Goal: Information Seeking & Learning: Compare options

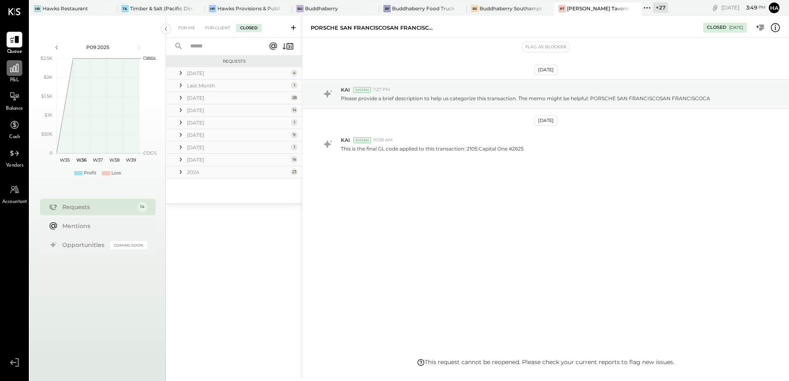
click at [10, 68] on icon at bounding box center [14, 68] width 11 height 11
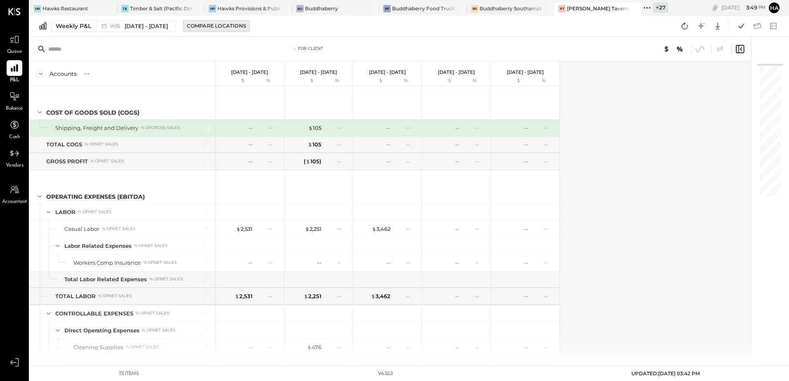
click at [220, 27] on div "Compare Locations" at bounding box center [216, 25] width 59 height 7
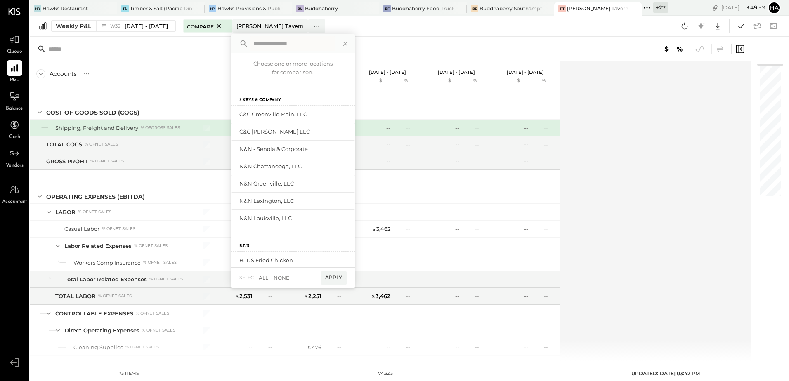
click at [177, 41] on div "For Client" at bounding box center [390, 49] width 721 height 25
click at [345, 43] on icon at bounding box center [345, 43] width 11 height 11
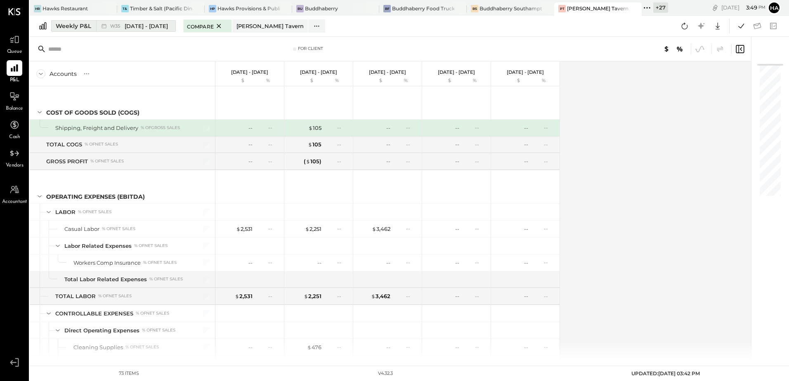
click at [130, 28] on span "[DATE] - [DATE]" at bounding box center [146, 26] width 43 height 8
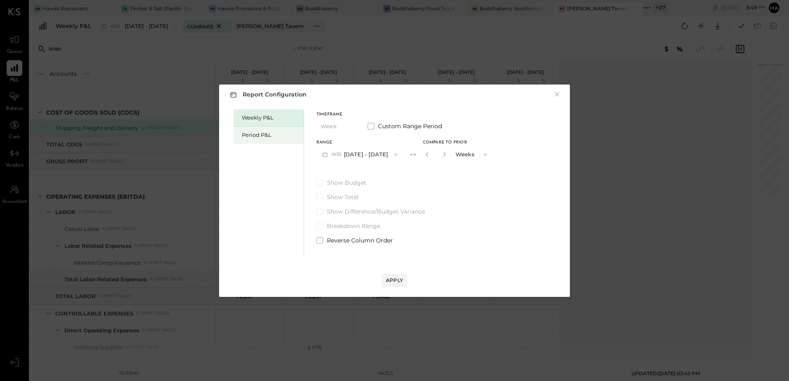
click at [267, 132] on div "Period P&L" at bounding box center [271, 135] width 58 height 8
click at [363, 153] on button "P09 [DATE] - [DATE]" at bounding box center [359, 154] width 86 height 15
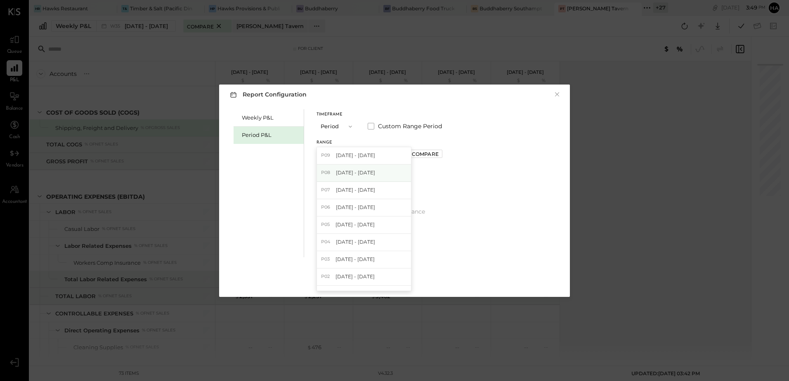
click at [360, 172] on span "[DATE] - [DATE]" at bounding box center [355, 172] width 39 height 7
click at [395, 281] on div "Apply" at bounding box center [394, 280] width 17 height 7
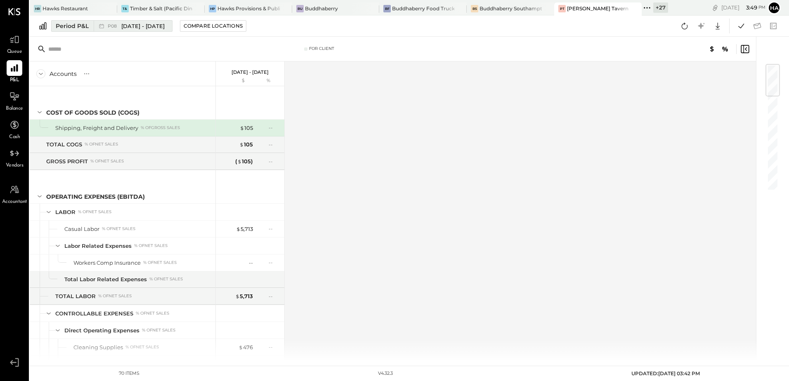
click at [164, 26] on span "[DATE] - [DATE]" at bounding box center [142, 26] width 43 height 8
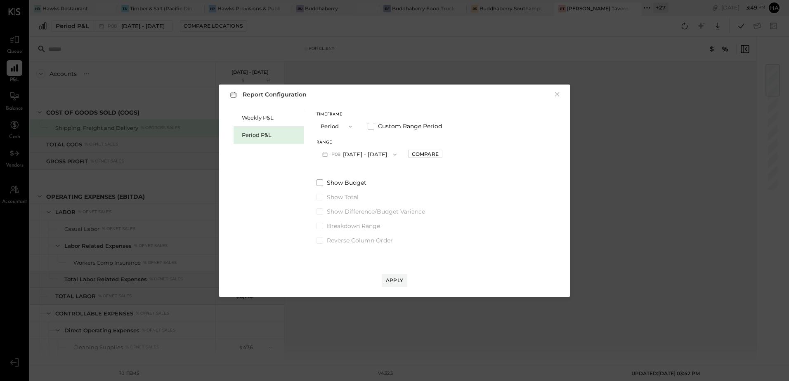
click at [337, 128] on button "Period" at bounding box center [336, 126] width 41 height 15
click at [339, 126] on span "Period" at bounding box center [331, 126] width 16 height 5
click at [265, 117] on div "Weekly P&L" at bounding box center [271, 118] width 58 height 8
click at [395, 283] on div "Apply" at bounding box center [394, 280] width 17 height 7
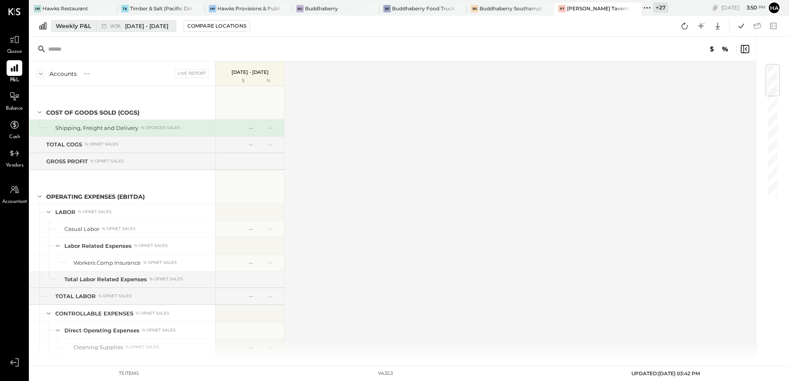
click at [157, 30] on div "W36 [DATE] - [DATE]" at bounding box center [133, 26] width 75 height 11
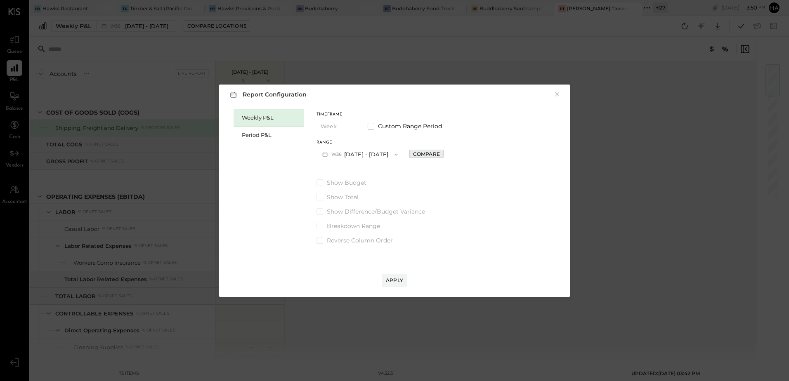
click at [422, 156] on div "Compare" at bounding box center [426, 154] width 27 height 7
click at [443, 154] on icon "button" at bounding box center [444, 154] width 2 height 5
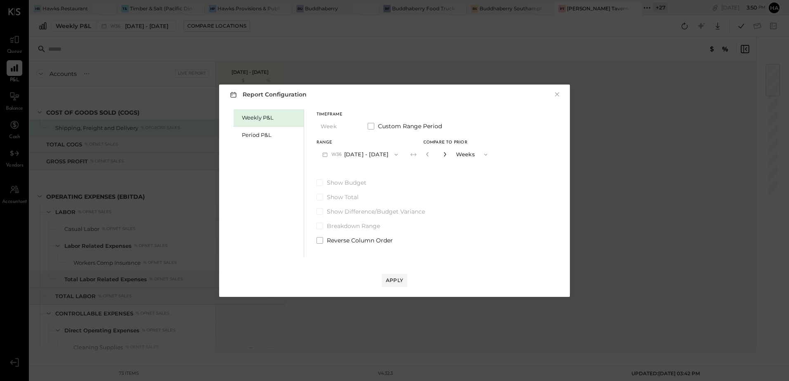
type input "*"
click at [405, 279] on button "Apply" at bounding box center [394, 280] width 26 height 13
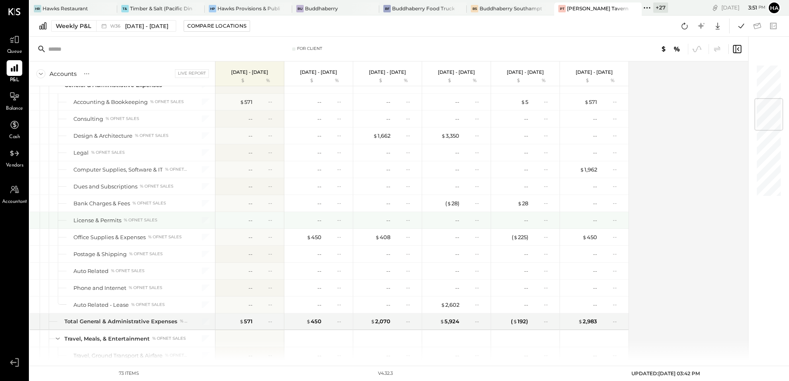
scroll to position [289, 0]
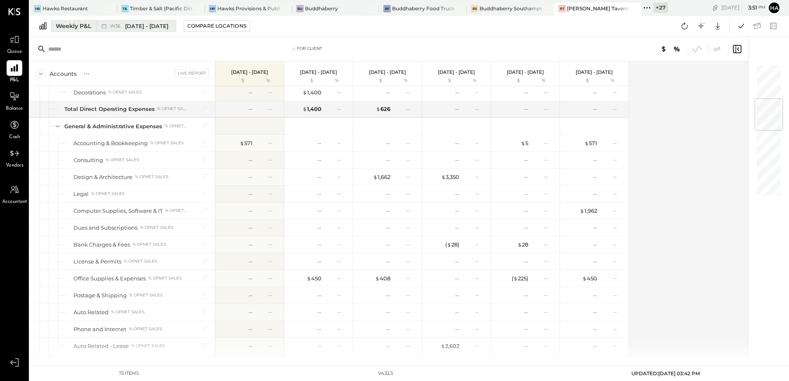
click at [122, 26] on span "W36" at bounding box center [116, 26] width 13 height 5
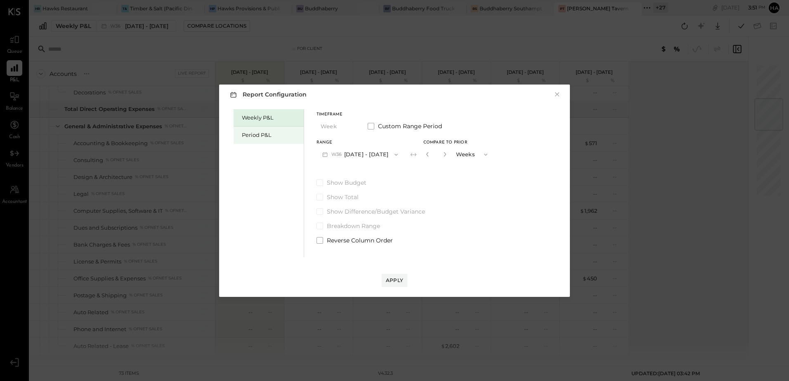
click at [283, 134] on div "Period P&L" at bounding box center [271, 135] width 58 height 8
click at [438, 156] on div "Compare" at bounding box center [425, 154] width 27 height 7
click at [444, 155] on icon "button" at bounding box center [443, 154] width 2 height 5
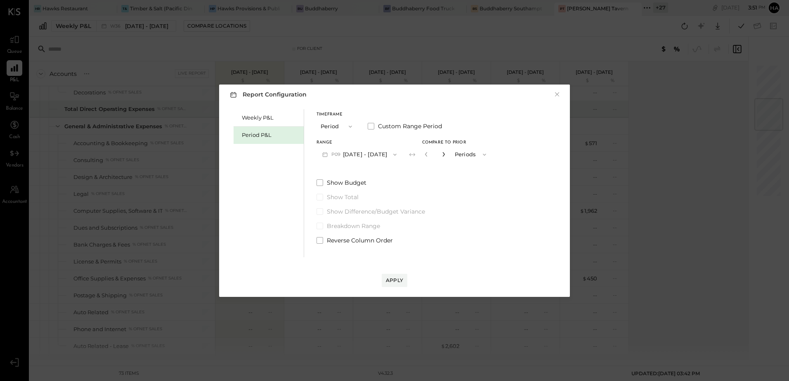
click at [444, 155] on icon "button" at bounding box center [443, 154] width 2 height 5
type input "*"
click at [396, 282] on div "Apply" at bounding box center [394, 280] width 17 height 7
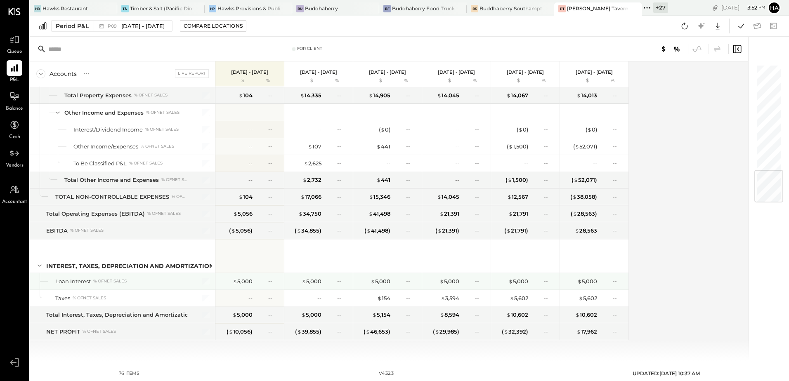
scroll to position [853, 0]
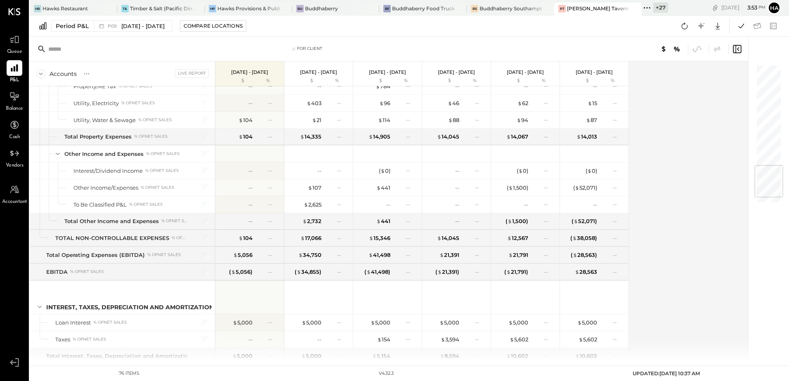
click at [720, 181] on div "Accounts S % GL Live Report [DATE] - [DATE] $ % [DATE] - [DATE] $ % [DATE] - [D…" at bounding box center [389, 210] width 719 height 299
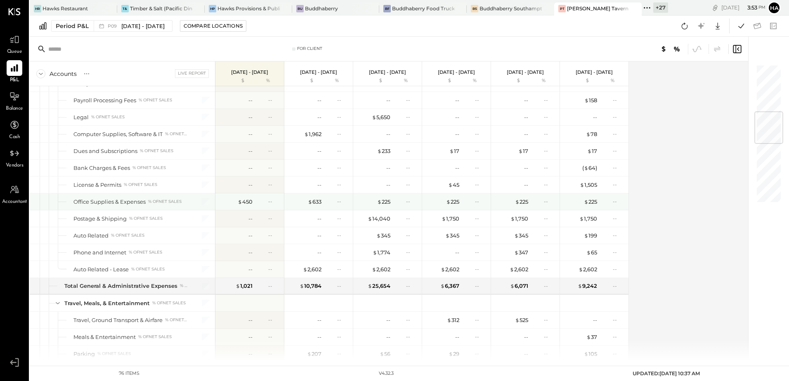
scroll to position [358, 0]
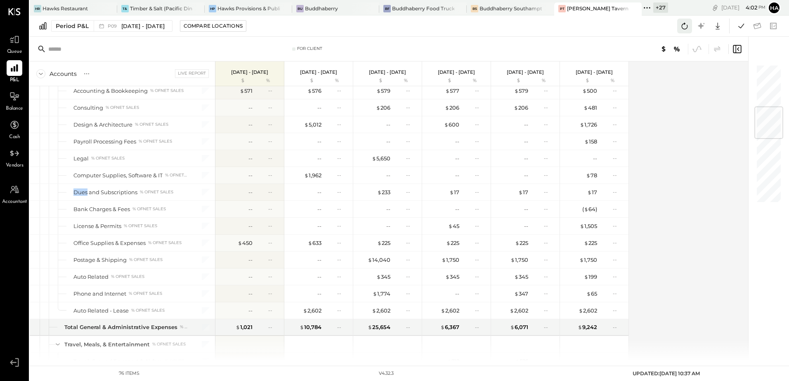
click at [687, 25] on icon at bounding box center [684, 26] width 11 height 11
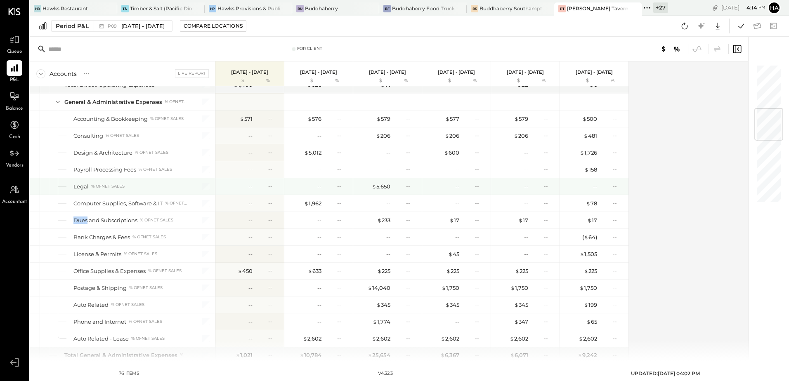
scroll to position [371, 0]
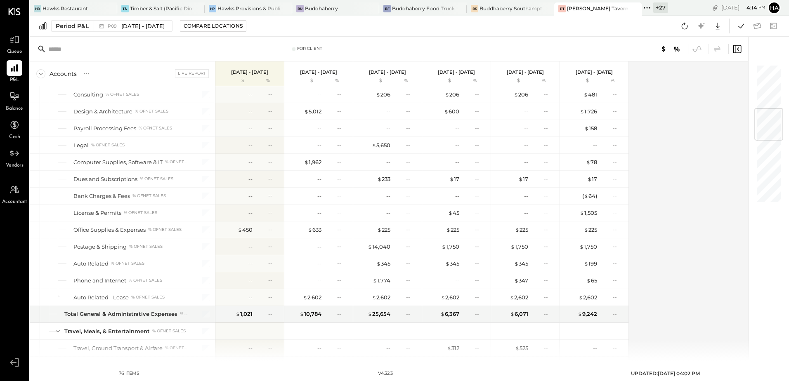
click at [699, 204] on div "Accounts S % GL Live Report [DATE] - [DATE] $ % [DATE] - [DATE] $ % [DATE] - [D…" at bounding box center [389, 210] width 719 height 299
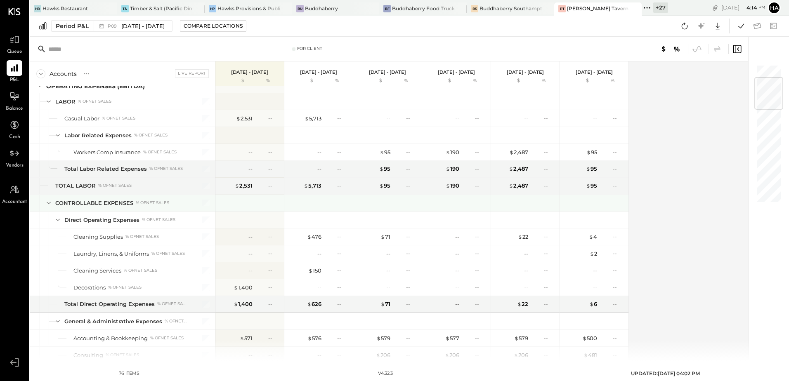
scroll to position [0, 0]
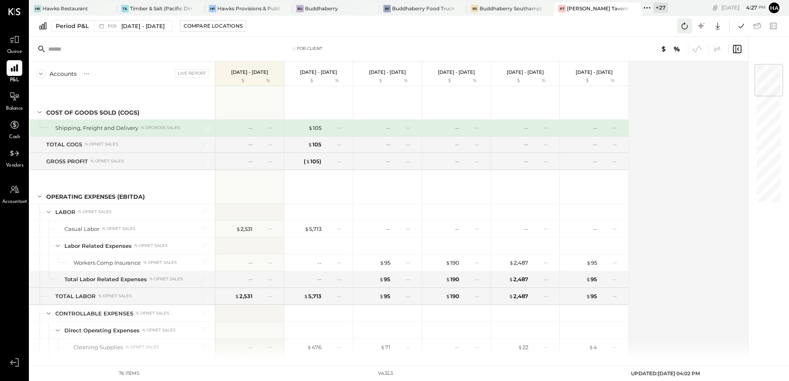
click at [687, 27] on icon at bounding box center [684, 26] width 6 height 7
